Goal: Task Accomplishment & Management: Manage account settings

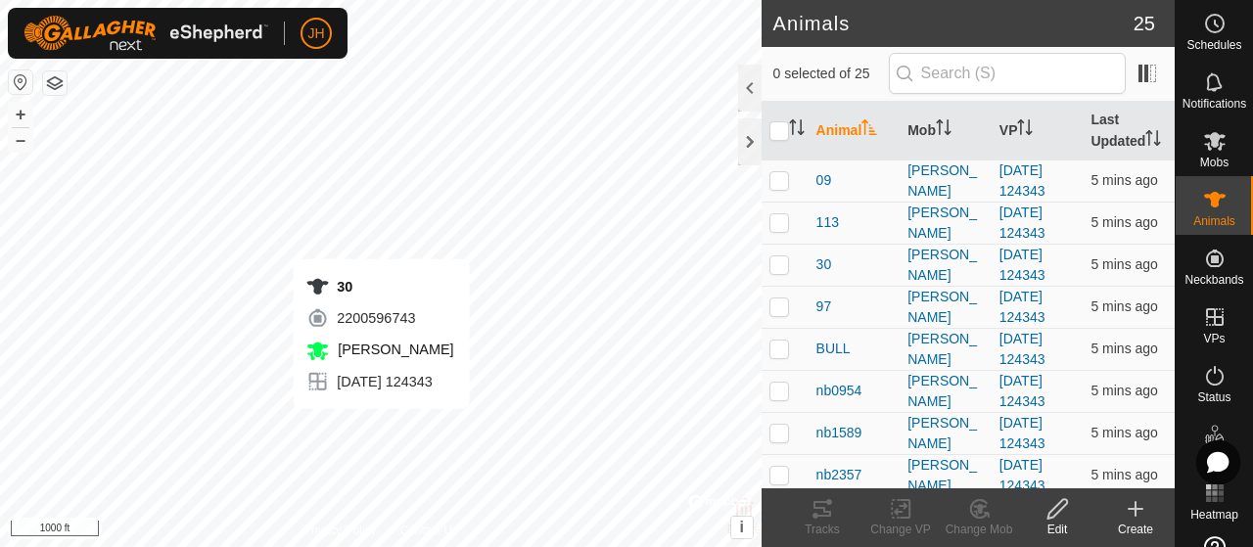
checkbox input "true"
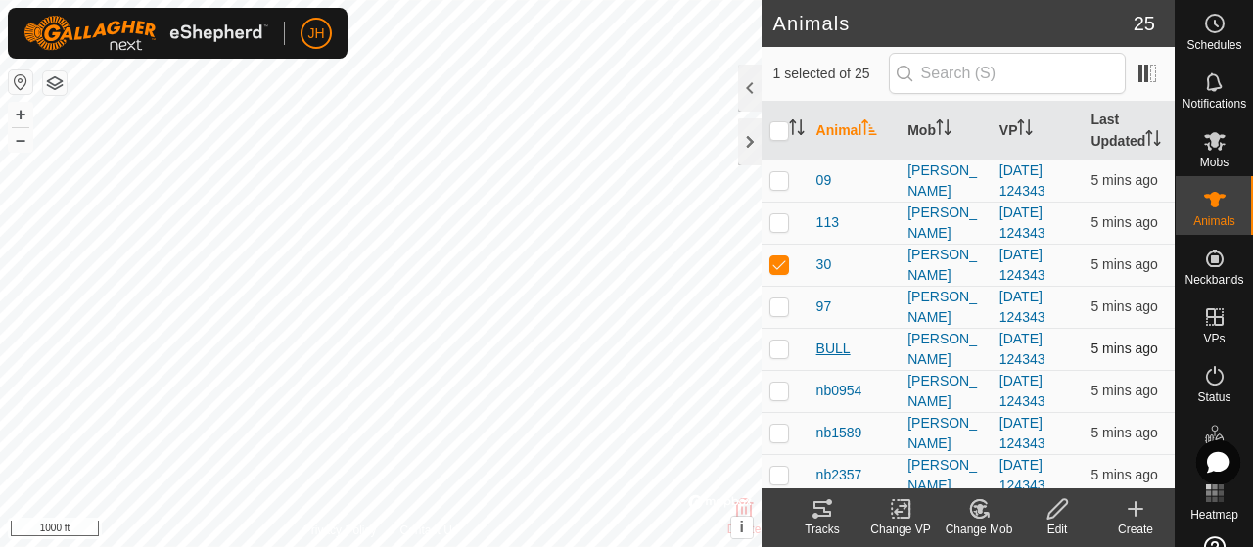
click at [846, 359] on span "BULL" at bounding box center [834, 349] width 34 height 21
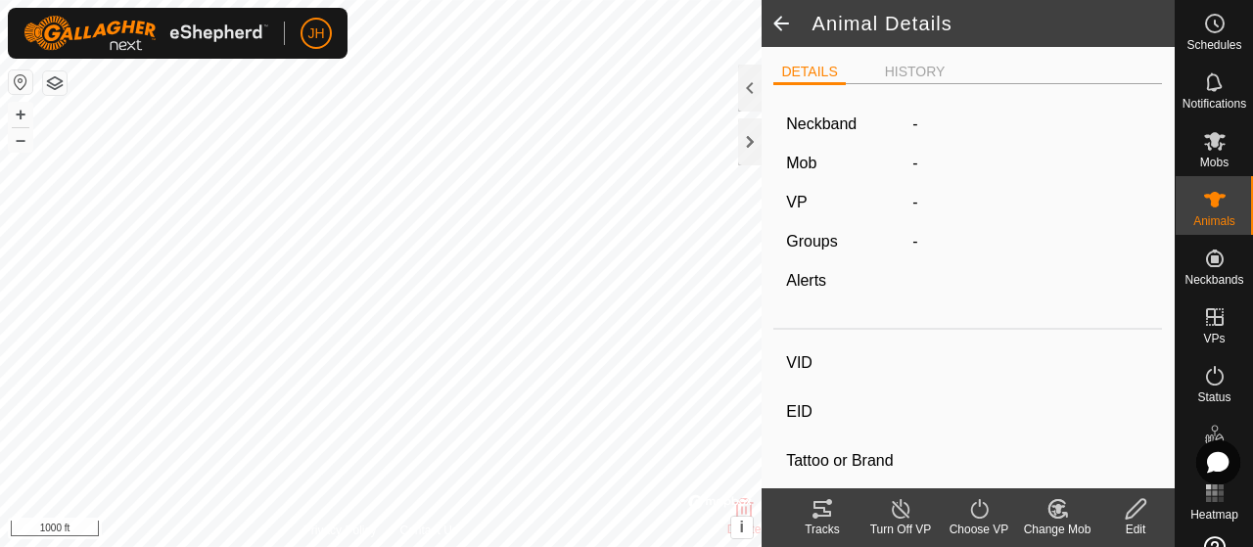
type input "BULL"
type input "-"
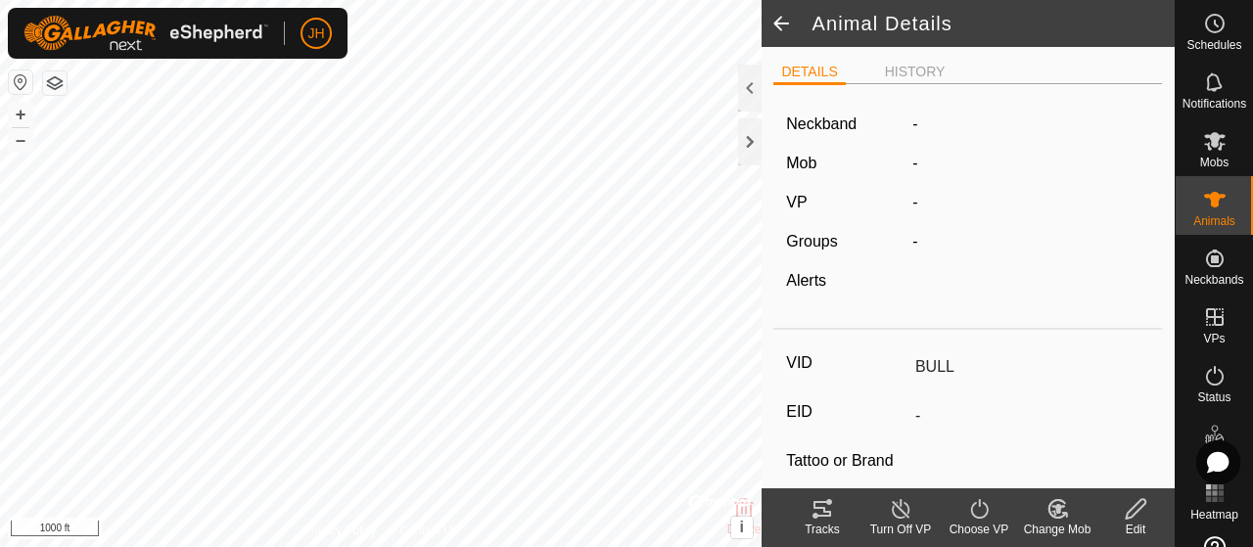
type input "0 kg"
type input "-"
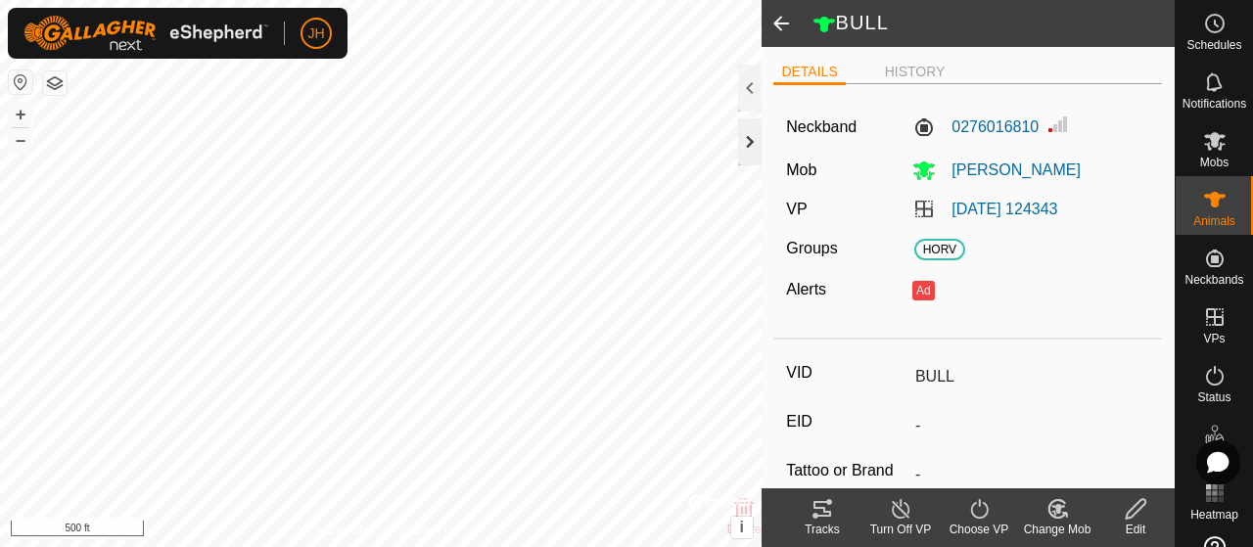
click at [744, 144] on div at bounding box center [749, 141] width 23 height 47
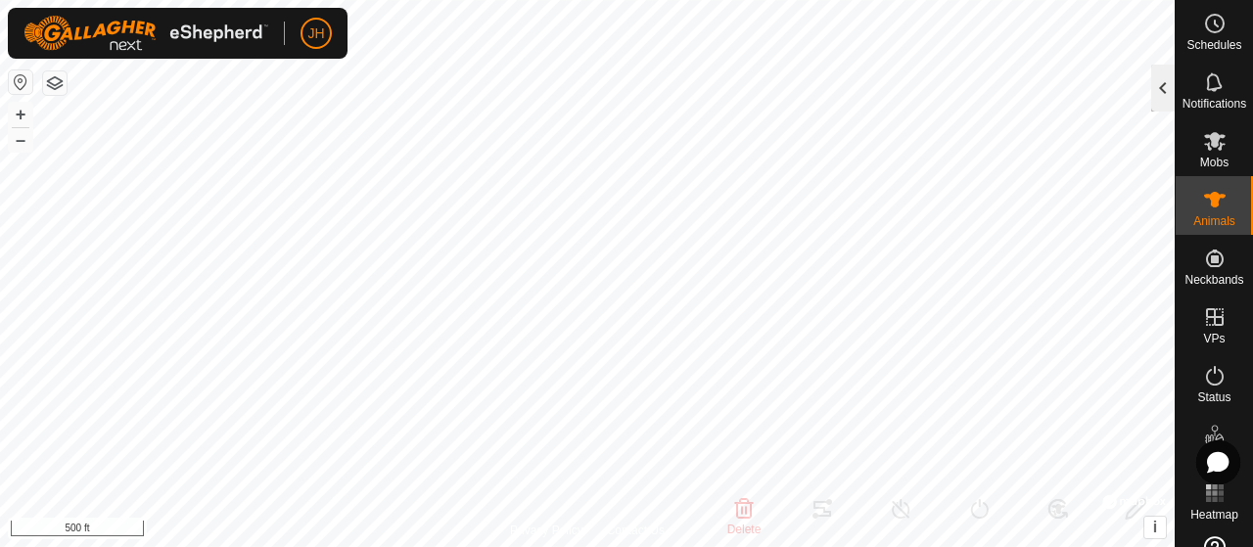
click at [1164, 85] on div at bounding box center [1162, 88] width 23 height 47
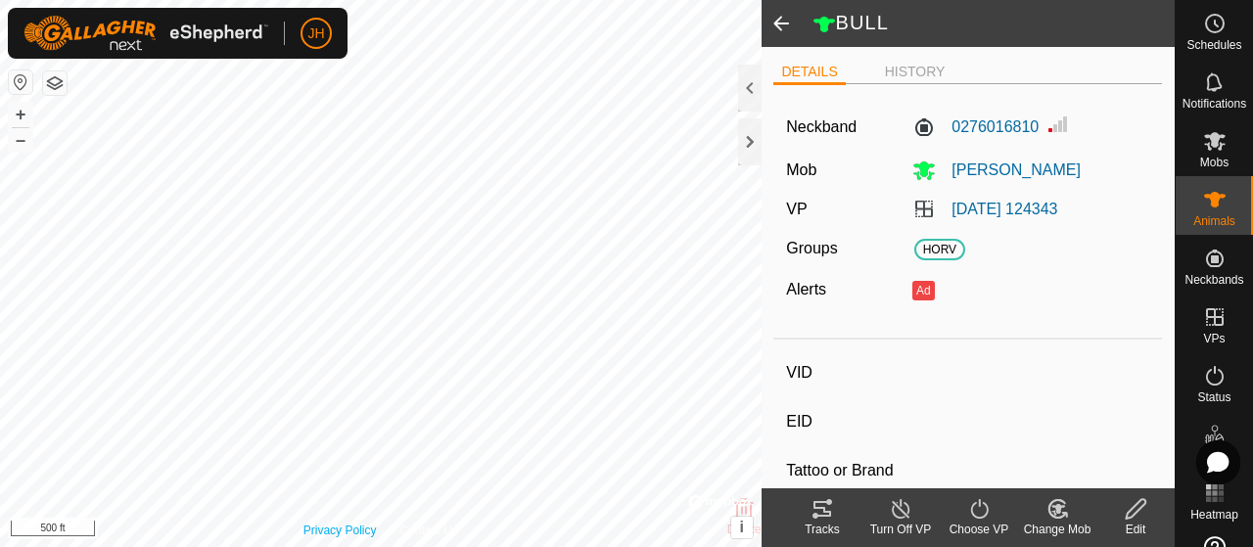
type input "30"
type input "-"
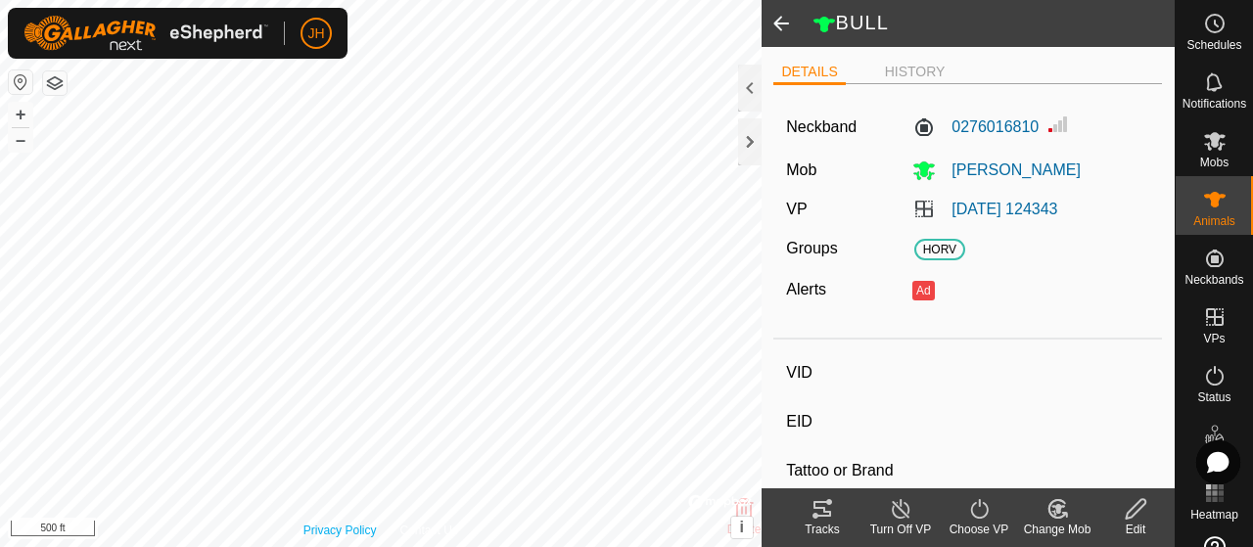
type input "0 kg"
type input "-"
type input "nb2562"
type input "-"
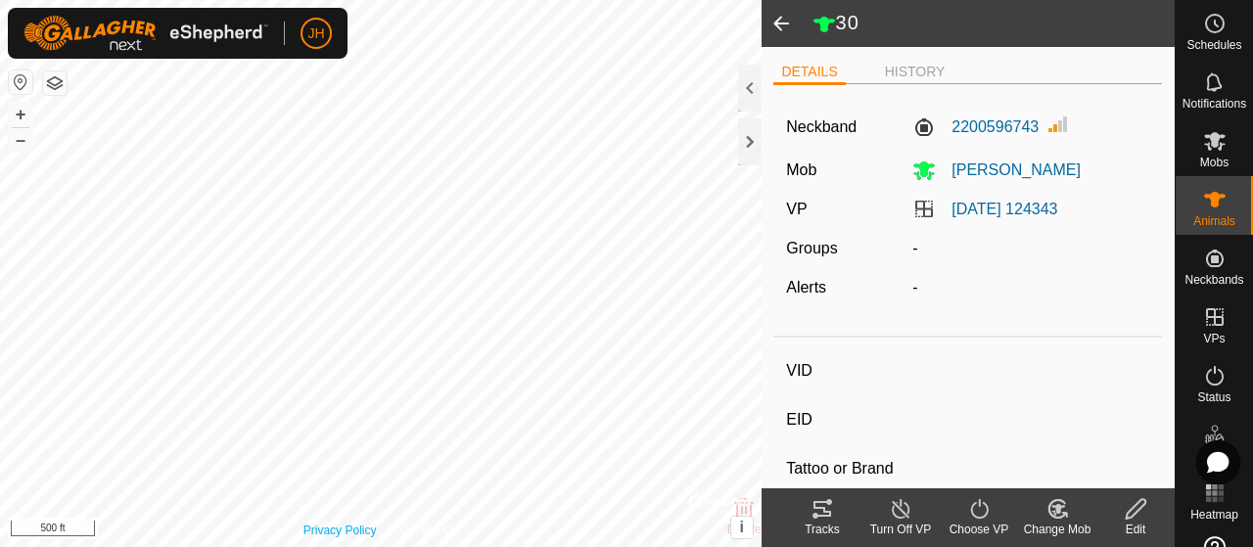
type input "-"
type input "0 kg"
type input "-"
type input "30"
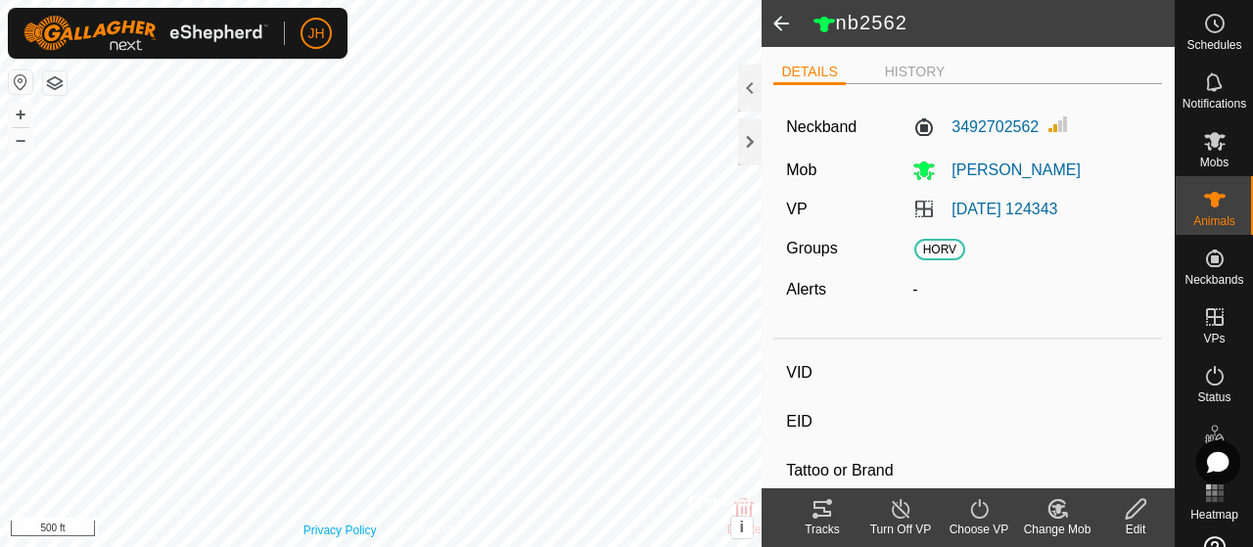
type input "-"
type input "0 kg"
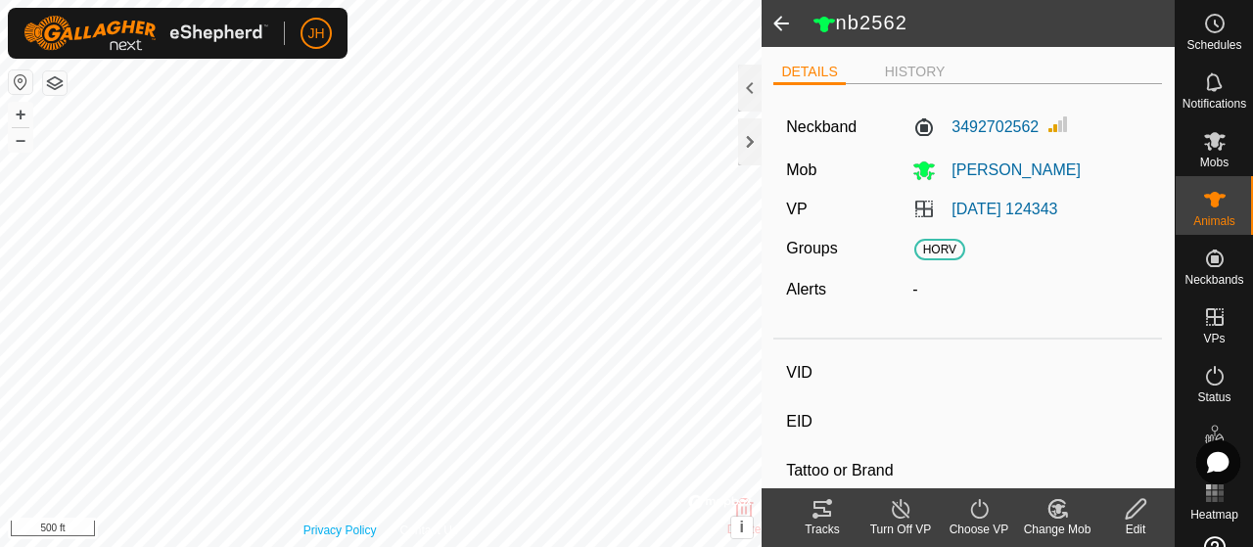
type input "-"
click at [823, 516] on icon at bounding box center [823, 509] width 18 height 16
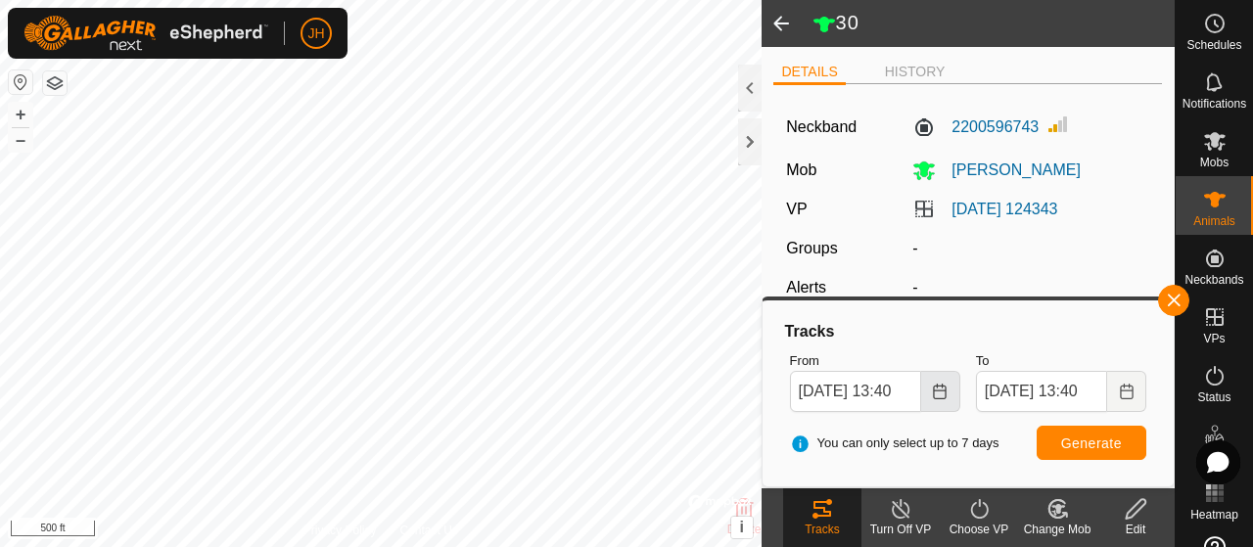
click at [948, 402] on button "Choose Date" at bounding box center [940, 391] width 39 height 41
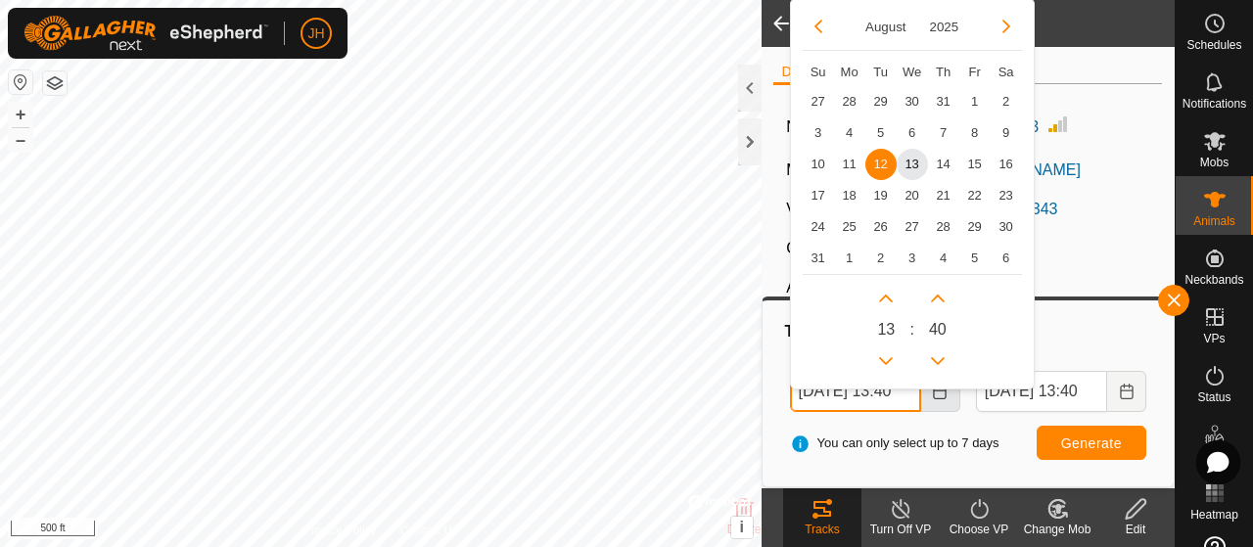
scroll to position [0, 21]
click at [911, 160] on span "13" at bounding box center [912, 164] width 31 height 31
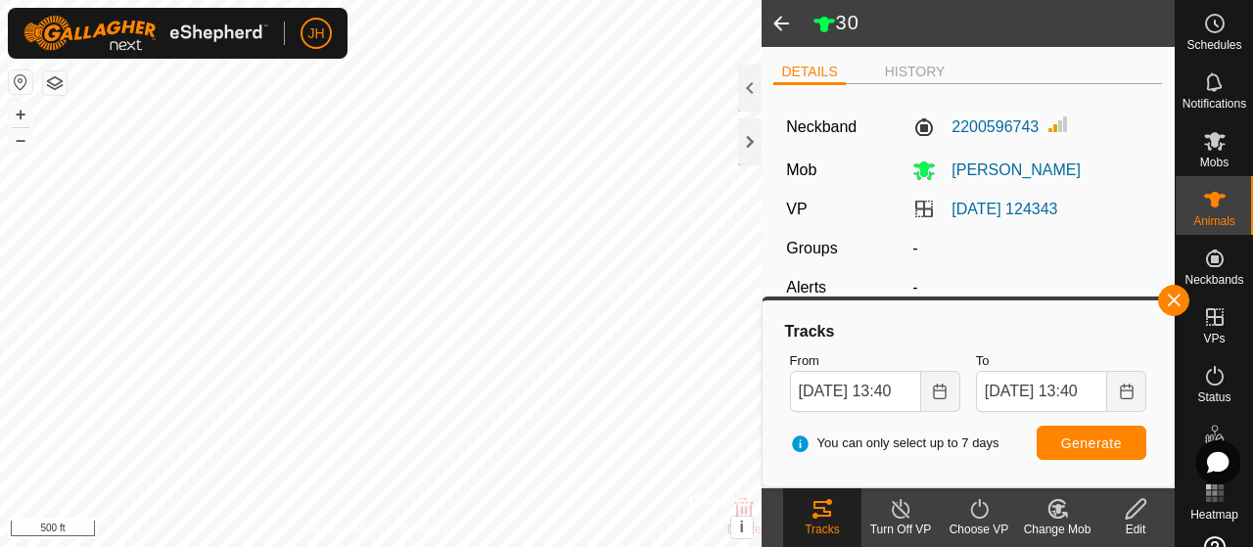
click at [875, 164] on span "12" at bounding box center [881, 164] width 31 height 31
click at [940, 398] on icon "Choose Date" at bounding box center [940, 392] width 13 height 16
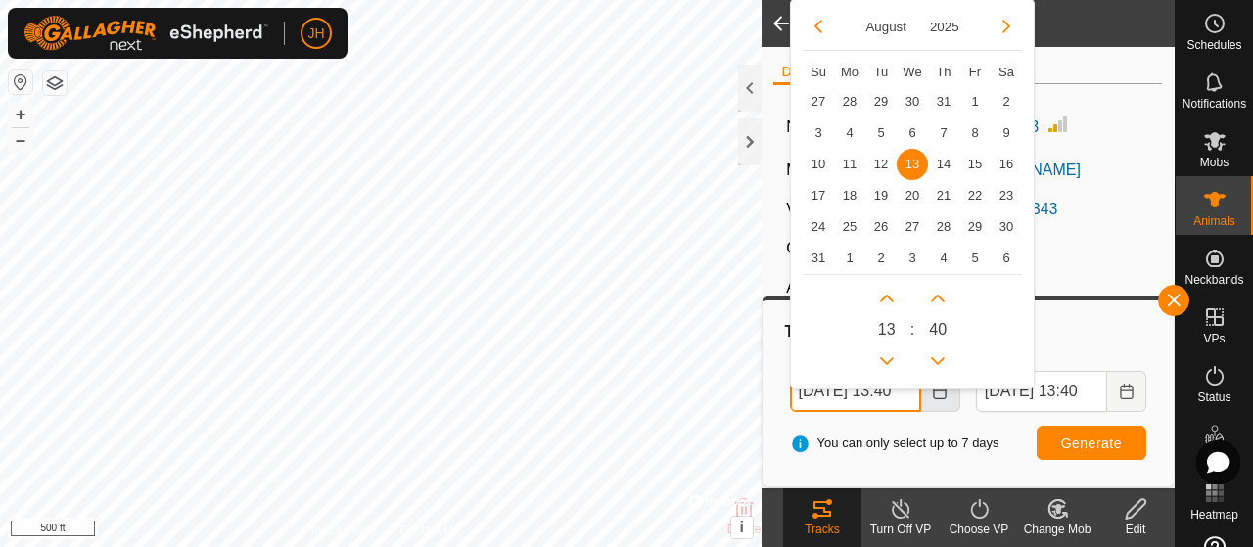
scroll to position [0, 21]
click at [887, 363] on button "Previous Hour" at bounding box center [885, 361] width 31 height 31
click at [889, 365] on span "Previous Hour" at bounding box center [889, 365] width 0 height 0
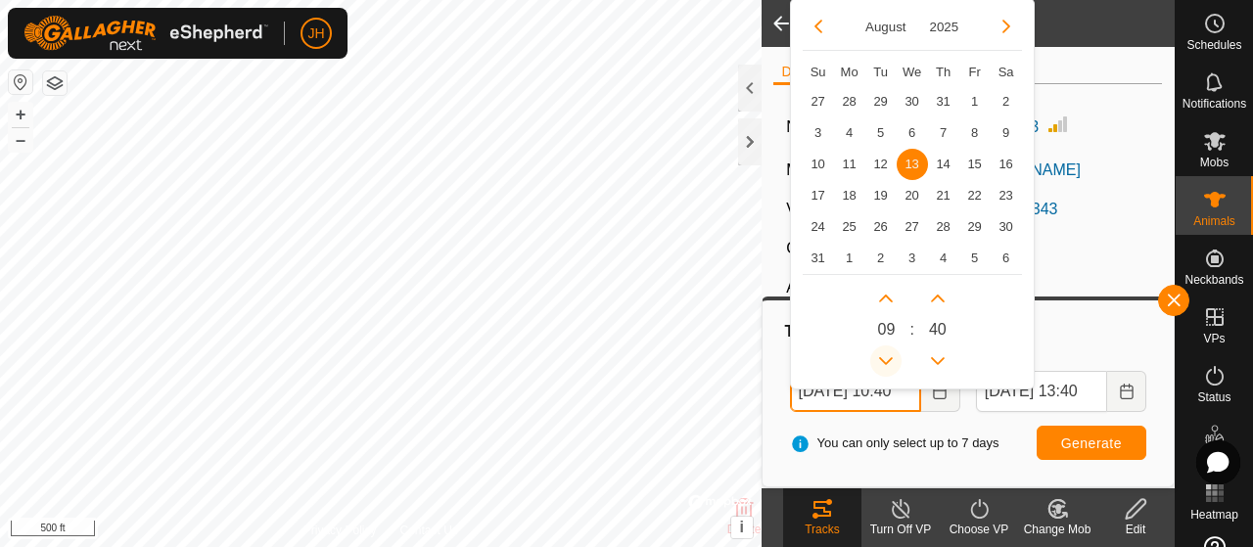
click at [889, 363] on button "Previous Hour" at bounding box center [885, 361] width 31 height 31
click at [889, 363] on icon "Previous Hour" at bounding box center [886, 361] width 16 height 16
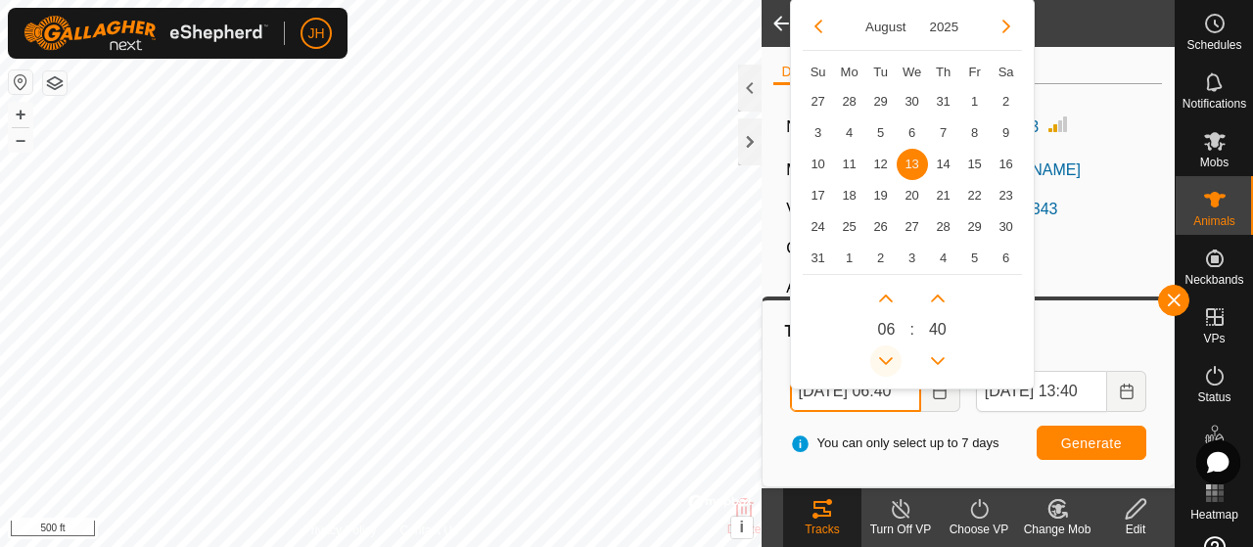
type input "[DATE] 05:40"
click at [1112, 444] on span "Generate" at bounding box center [1091, 444] width 61 height 16
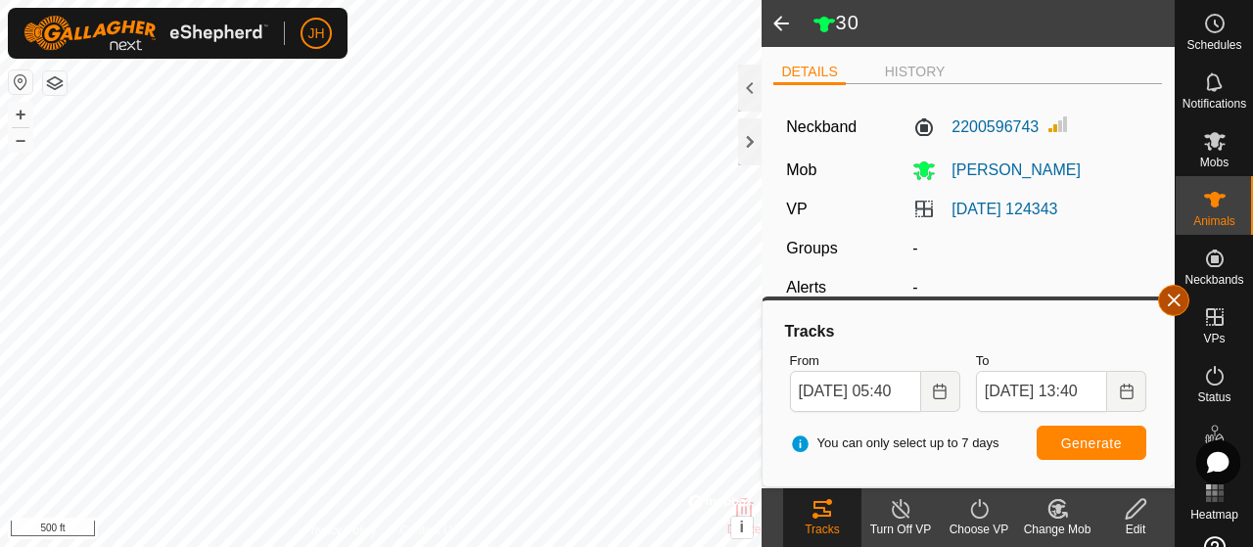
click at [1174, 301] on button "button" at bounding box center [1173, 300] width 31 height 31
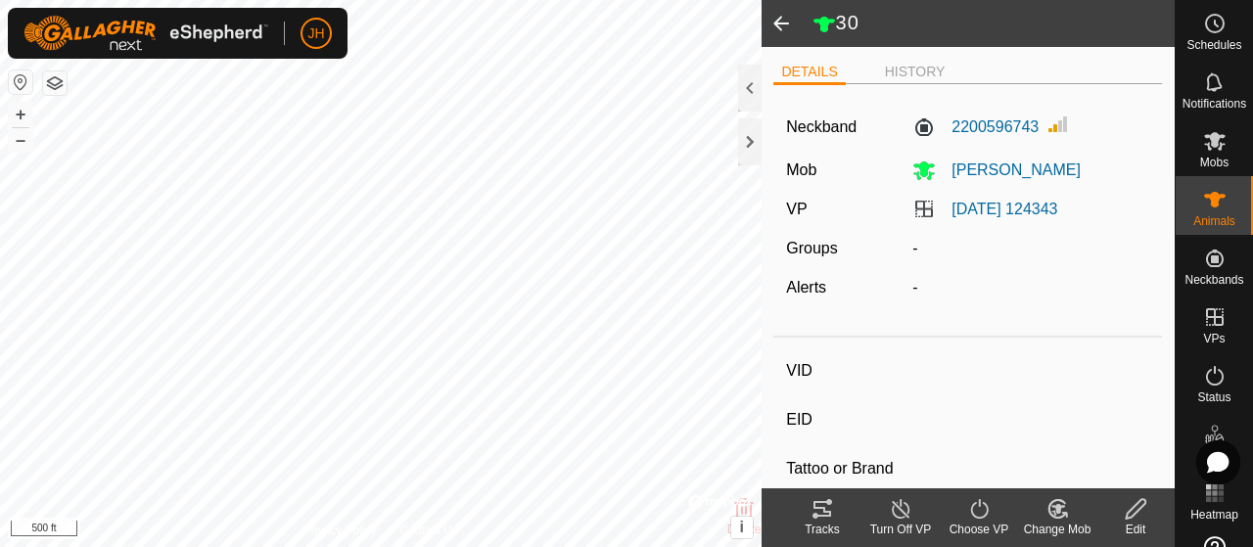
type input "nb2562"
type input "-"
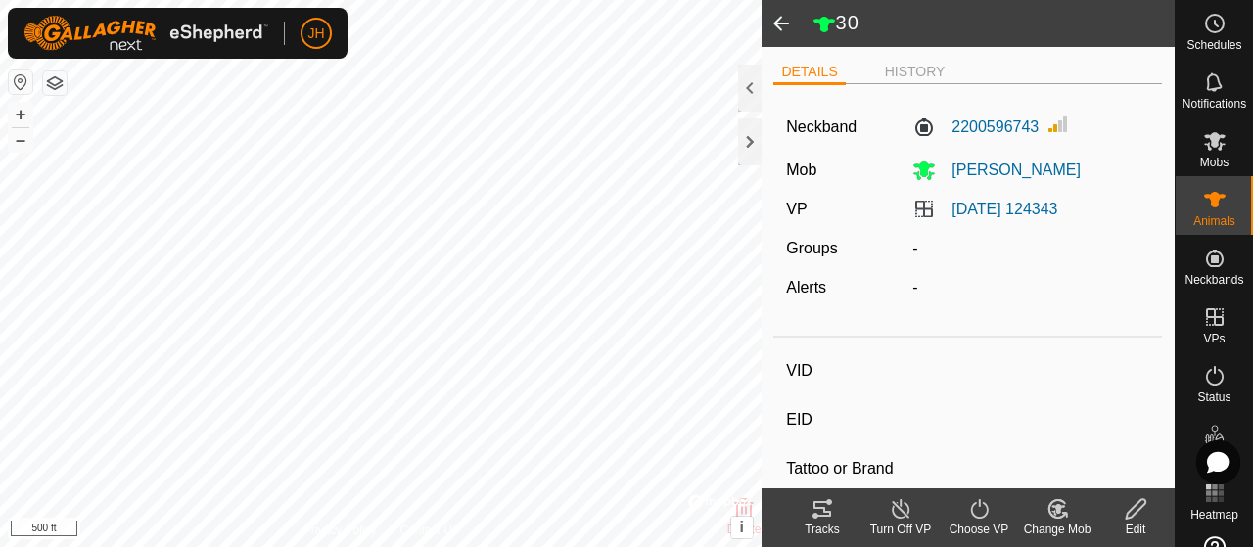
type input "0 kg"
type input "-"
click at [825, 515] on icon at bounding box center [823, 509] width 18 height 16
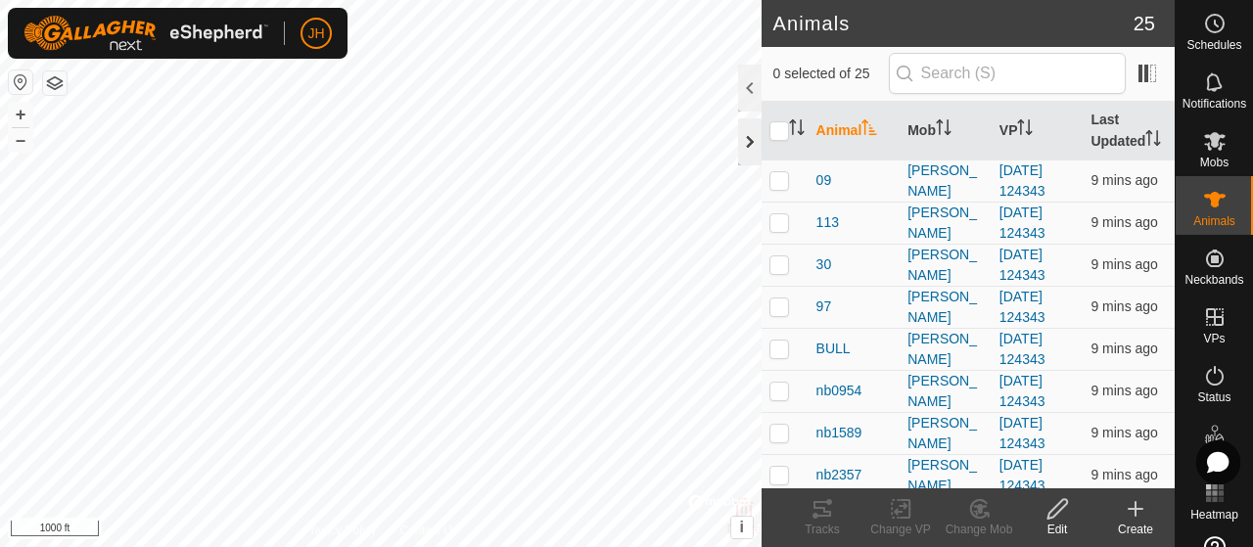
click at [751, 138] on div at bounding box center [749, 141] width 23 height 47
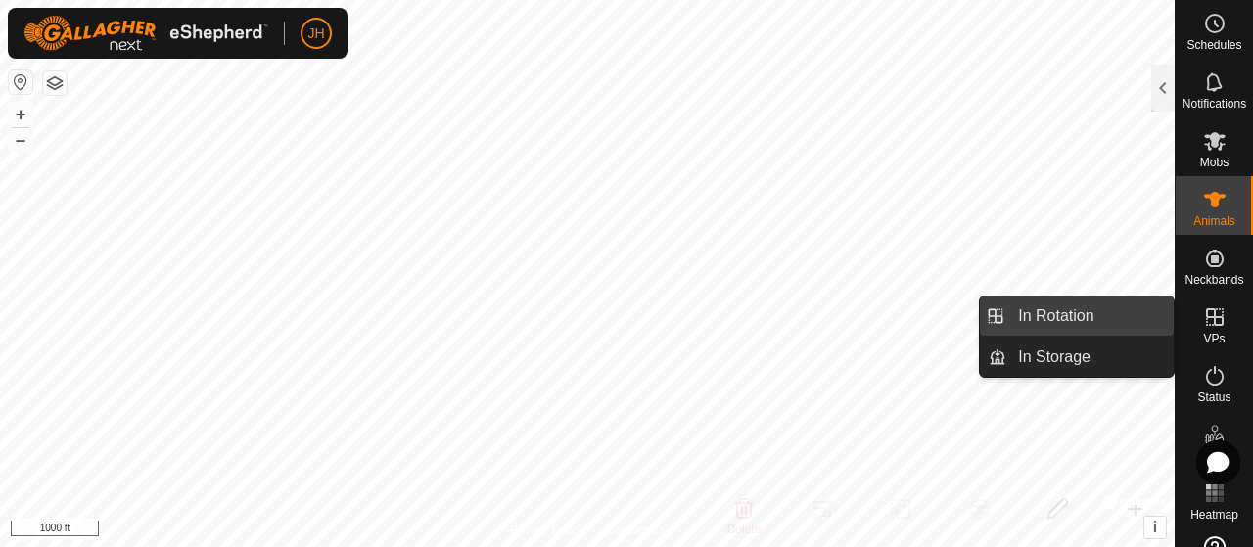
click at [1119, 306] on link "In Rotation" at bounding box center [1089, 316] width 167 height 39
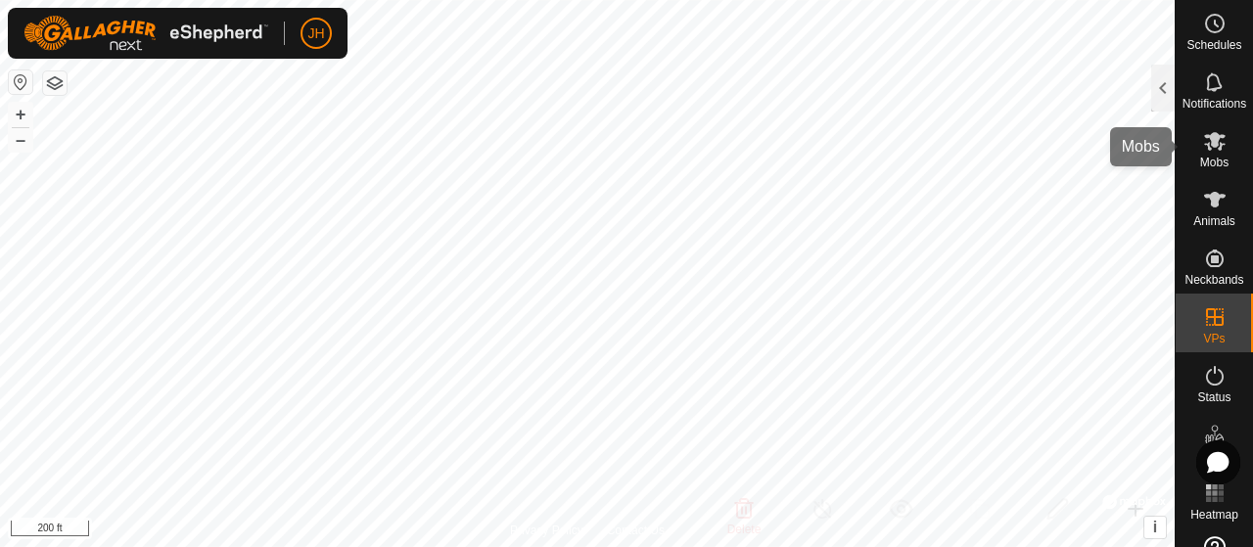
click at [1209, 152] on icon at bounding box center [1214, 140] width 23 height 23
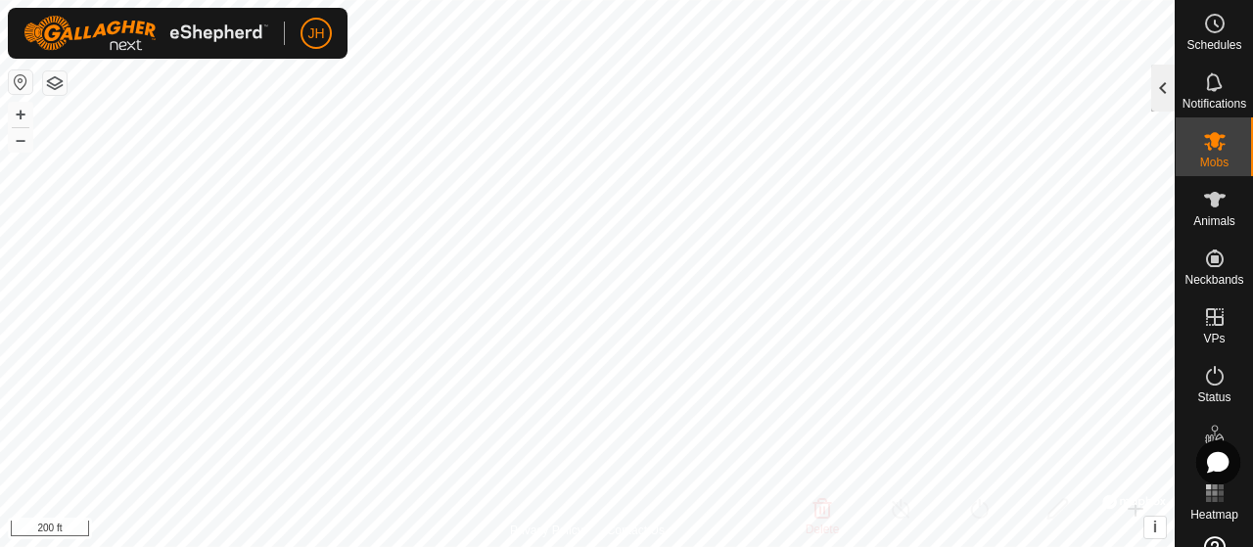
click at [1167, 81] on div at bounding box center [1162, 88] width 23 height 47
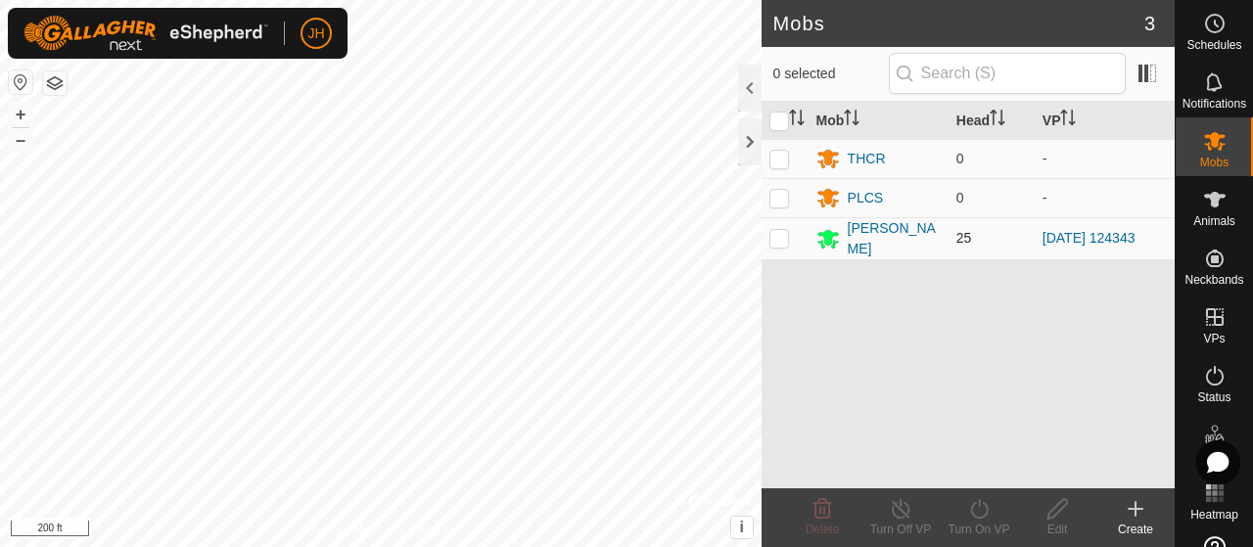
click at [774, 234] on p-checkbox at bounding box center [780, 238] width 20 height 16
checkbox input "true"
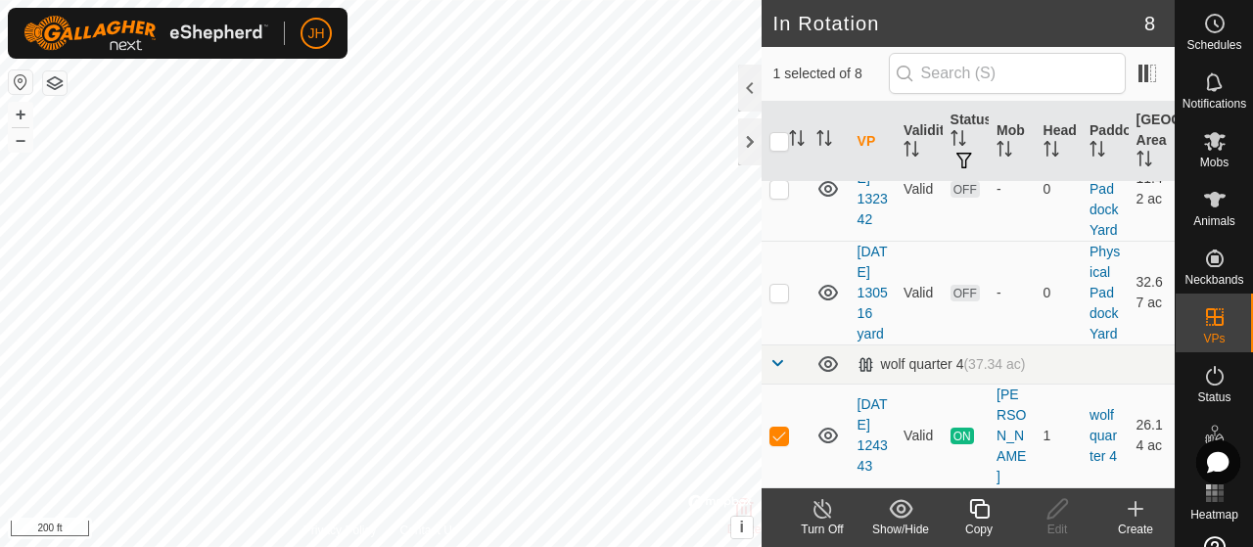
scroll to position [860, 0]
checkbox input "true"
